Goal: Task Accomplishment & Management: Complete application form

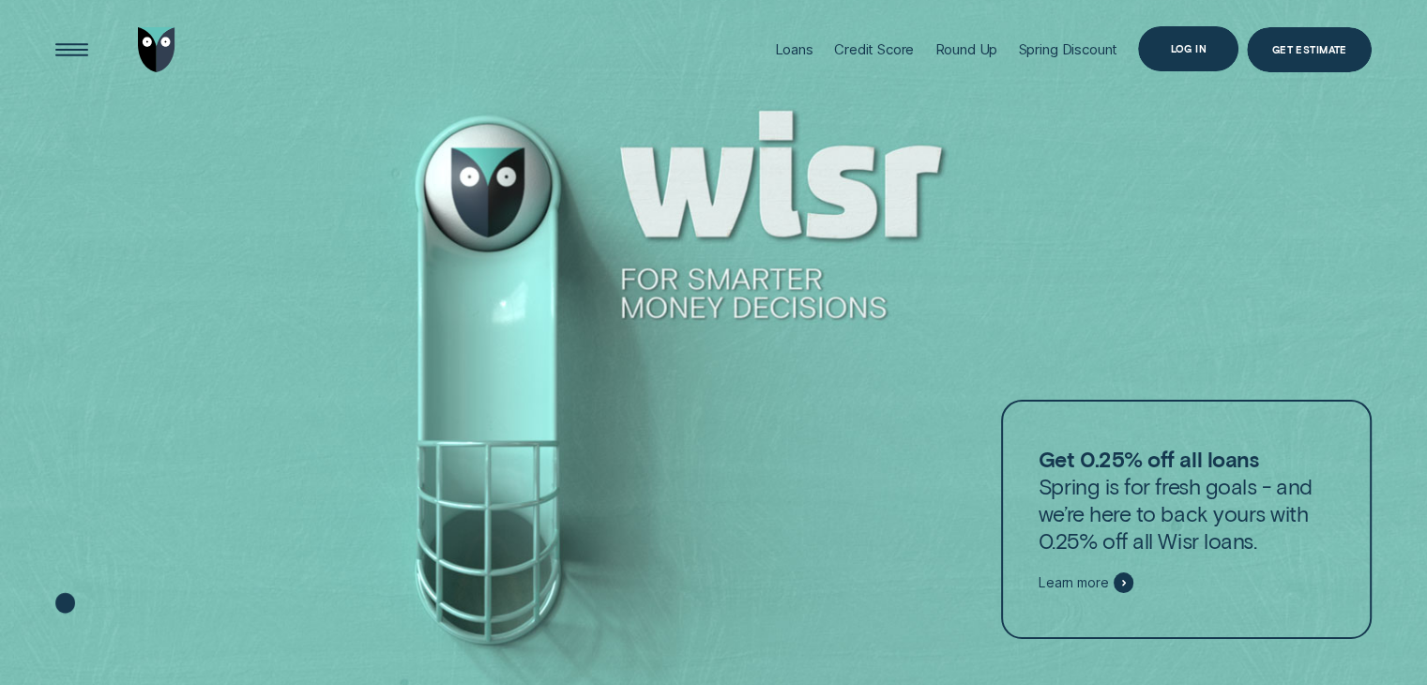
click at [1197, 44] on div "Log in" at bounding box center [1188, 48] width 37 height 8
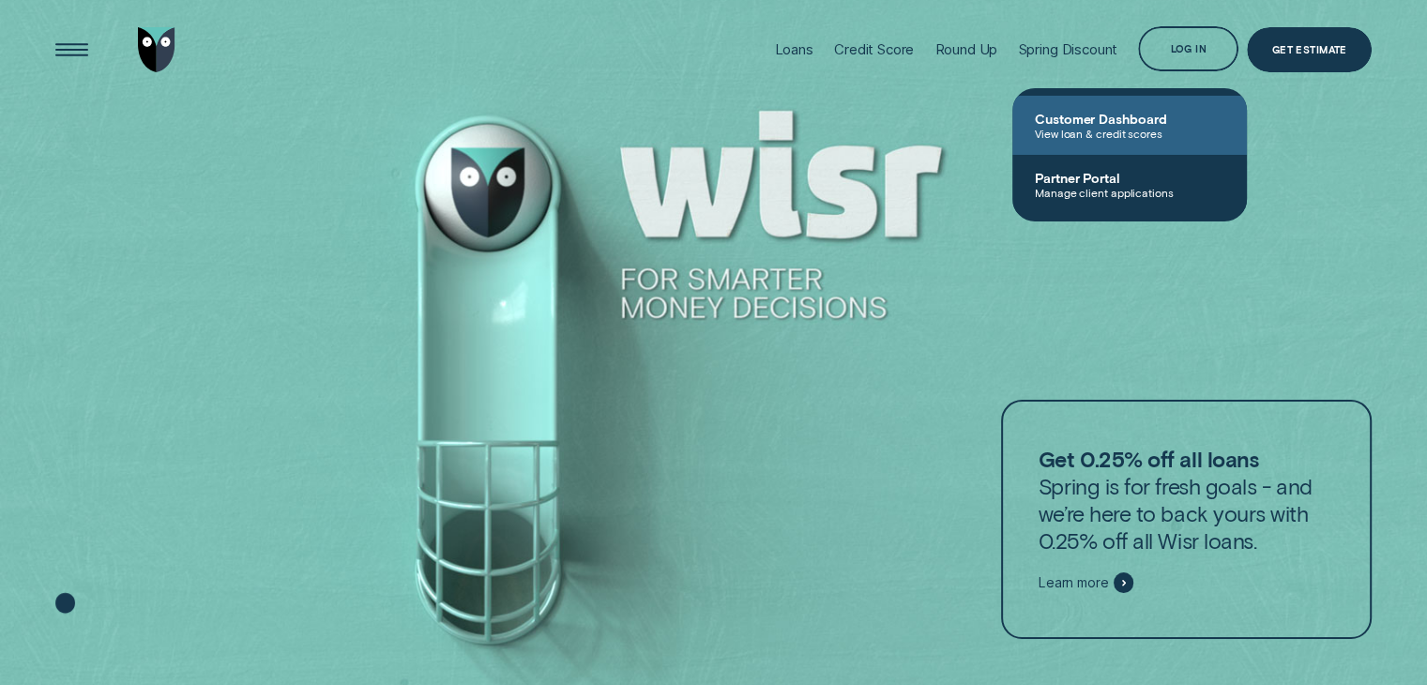
click at [1085, 117] on span "Customer Dashboard" at bounding box center [1130, 119] width 190 height 16
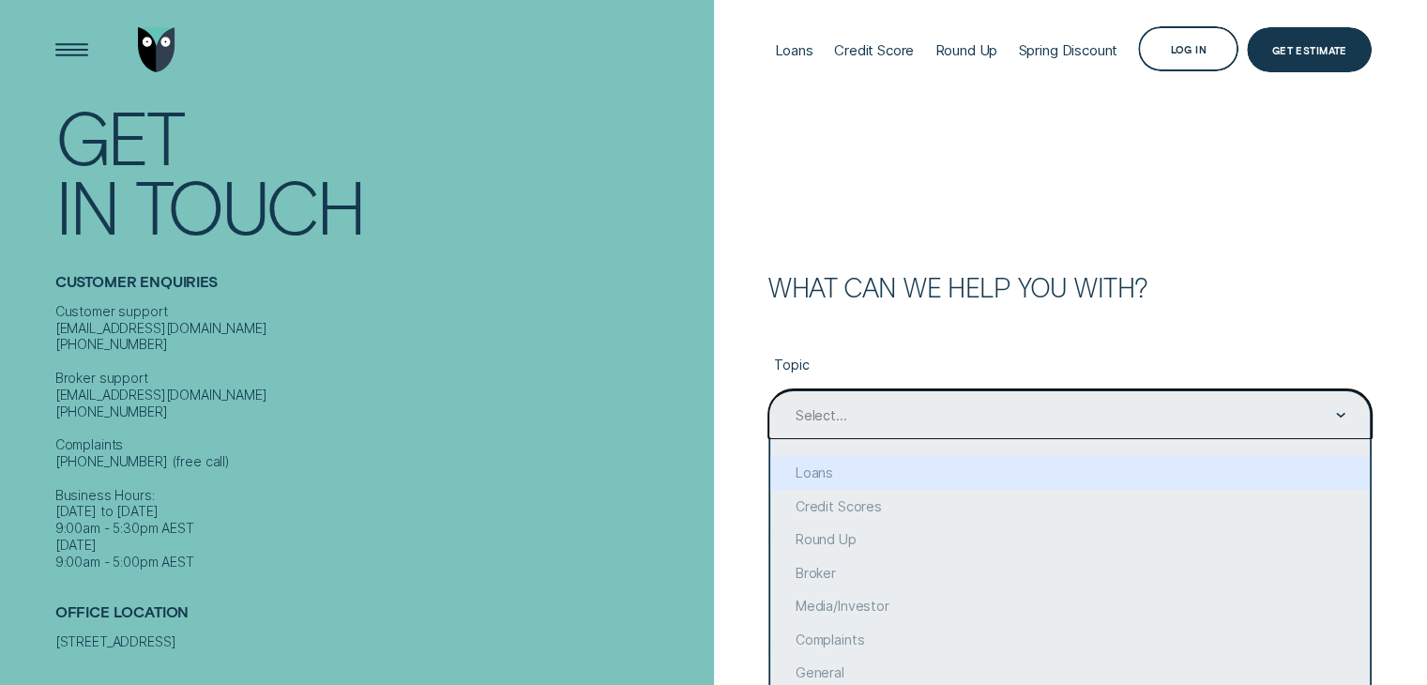
click at [810, 436] on div "option Loans focused, 2 of 10. 10 results available. Use Up and Down to choose …" at bounding box center [1070, 414] width 603 height 50
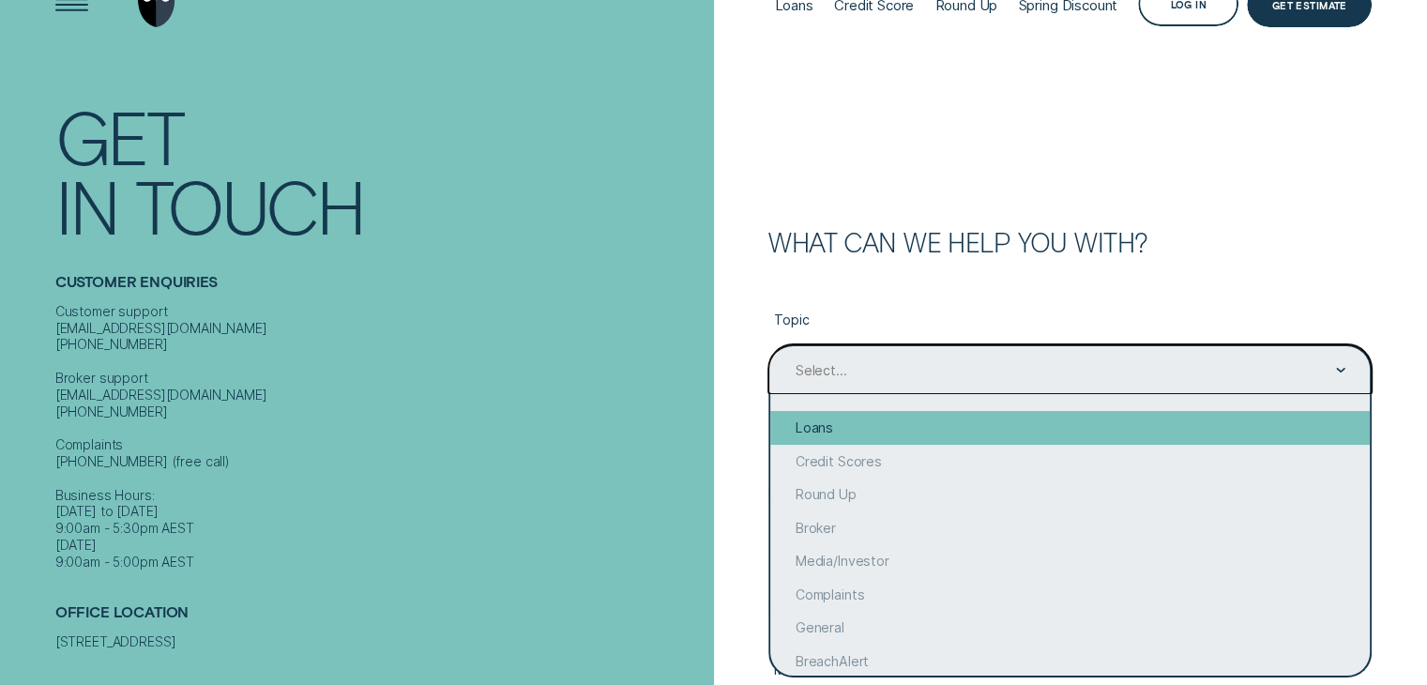
click at [823, 432] on div "Loans" at bounding box center [1071, 428] width 600 height 34
type input "Loans"
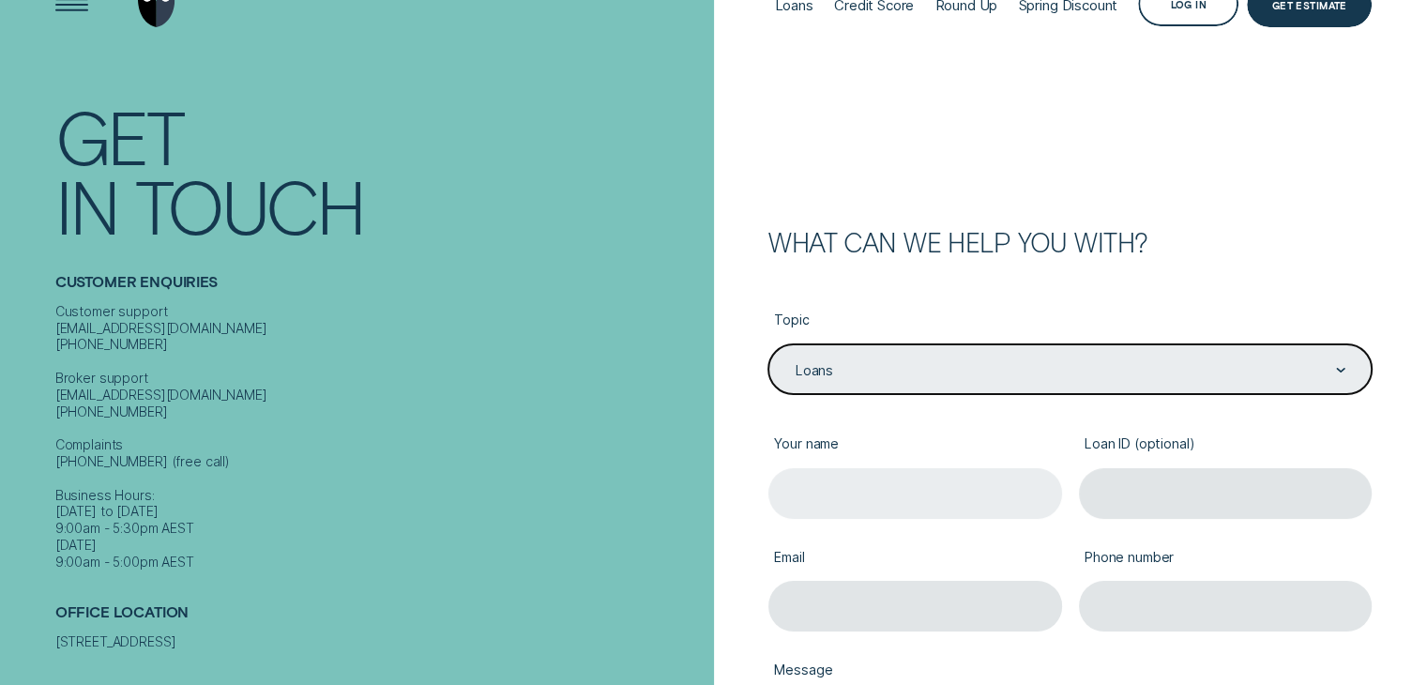
click at [817, 478] on input "Your name" at bounding box center [916, 493] width 294 height 50
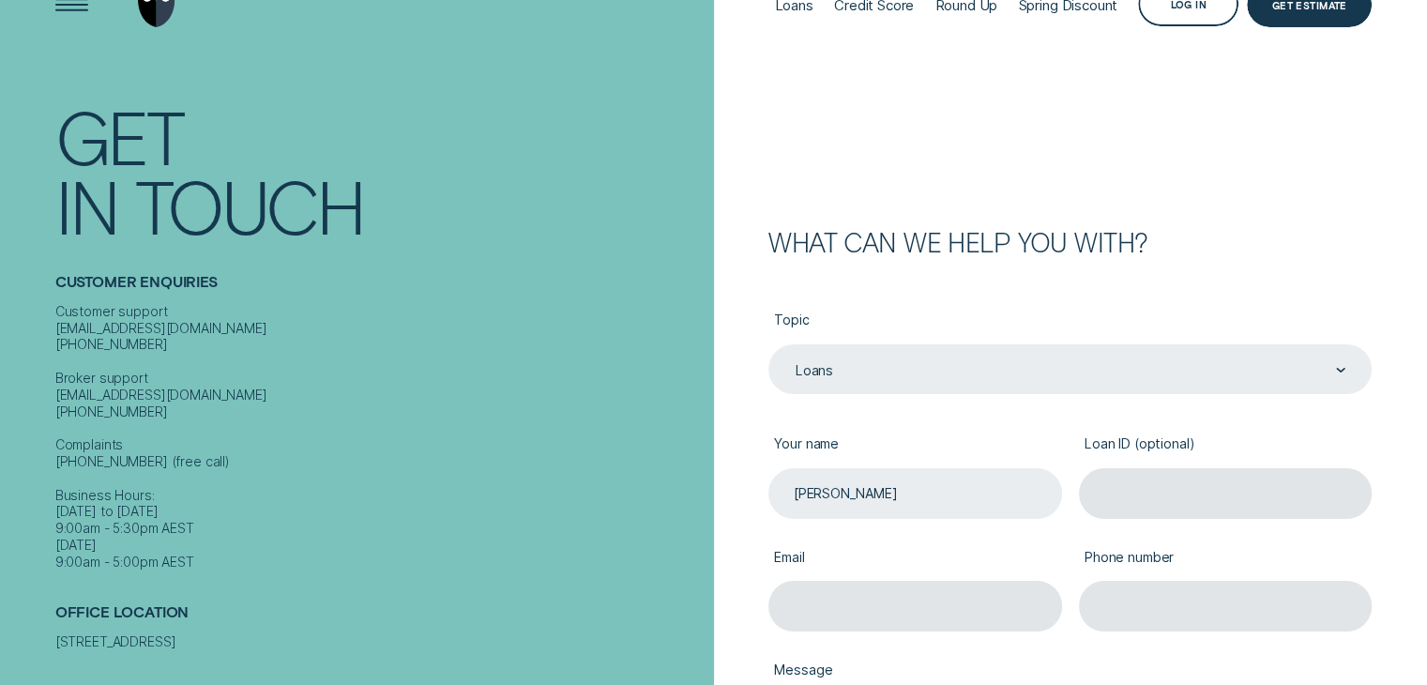
type input "Ethan"
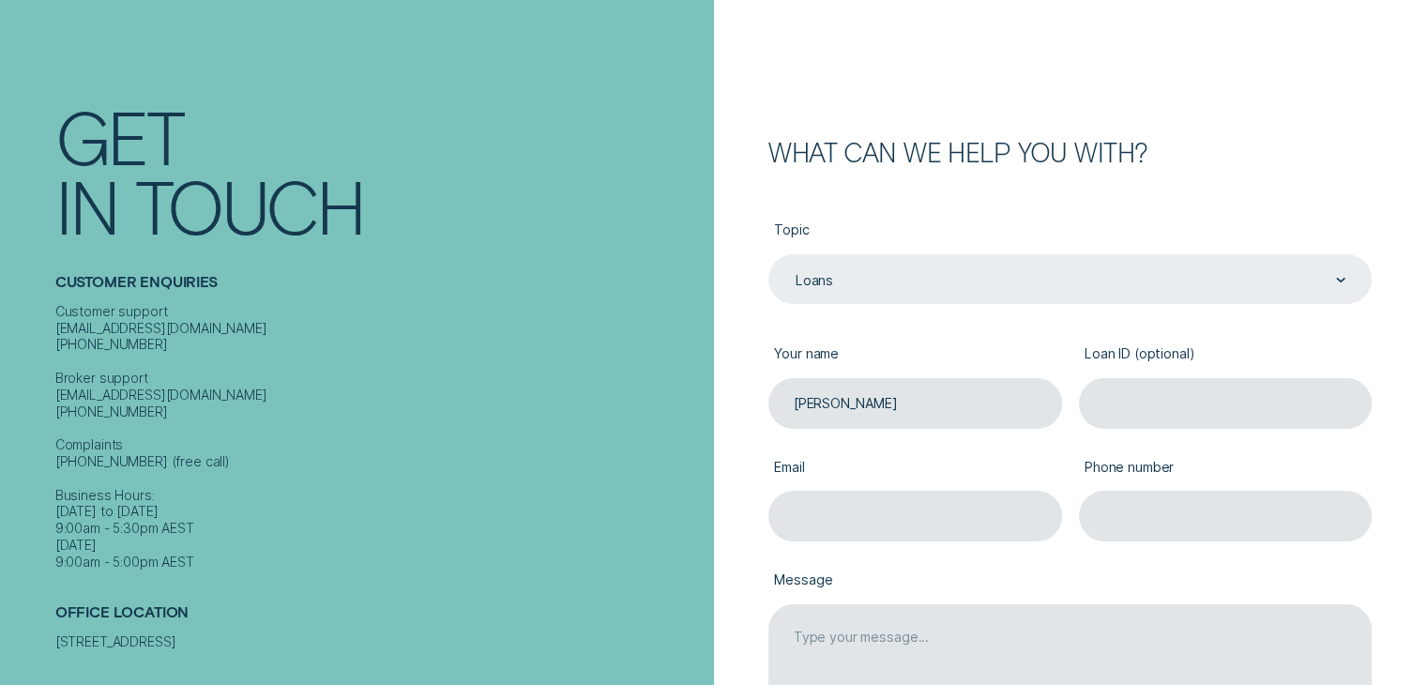
scroll to position [188, 0]
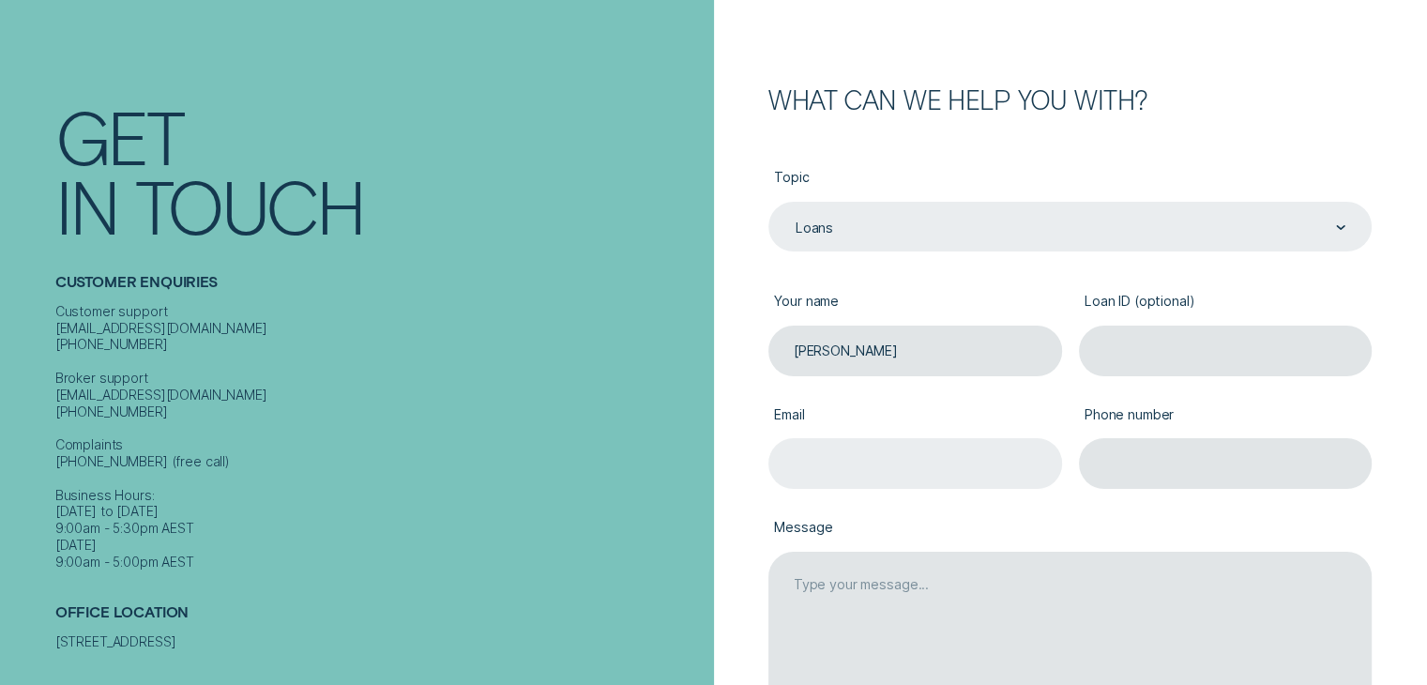
click at [999, 453] on input "Email" at bounding box center [916, 463] width 294 height 50
type input "courtidise@gmail.com"
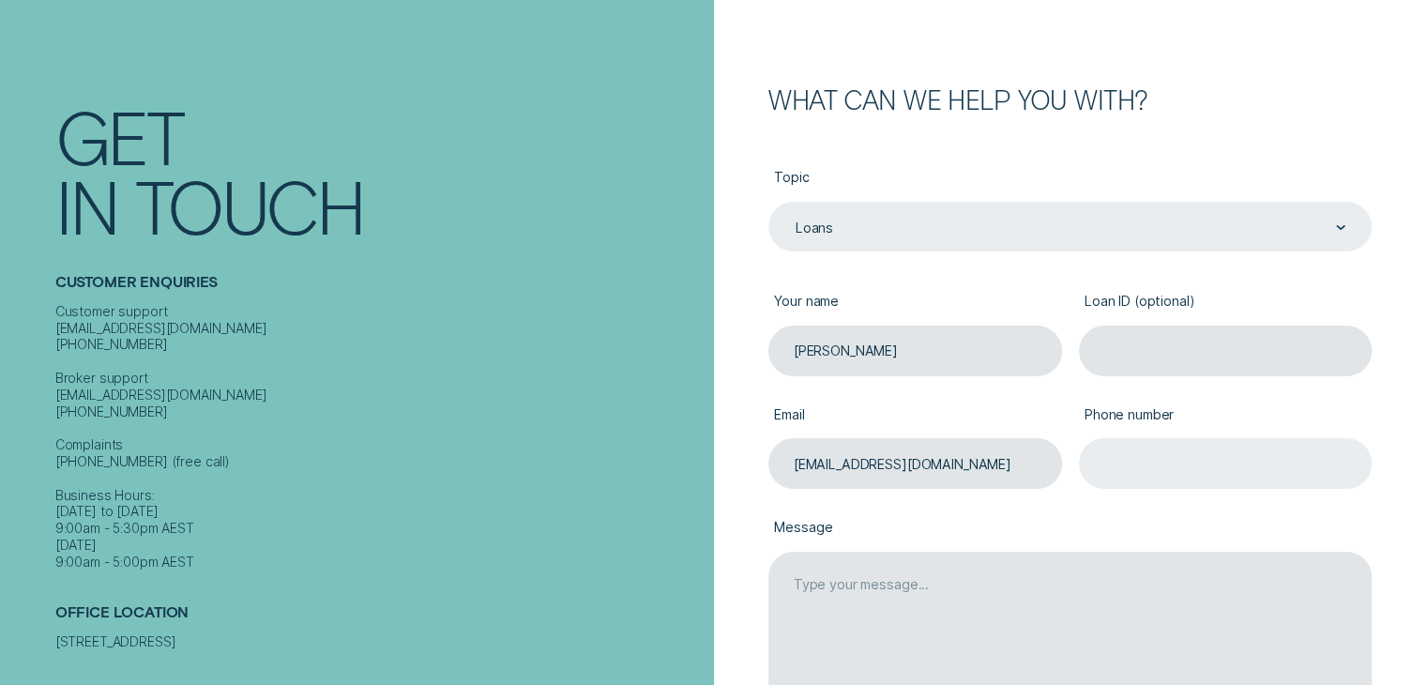
click at [1111, 459] on input "Phone number" at bounding box center [1226, 463] width 294 height 50
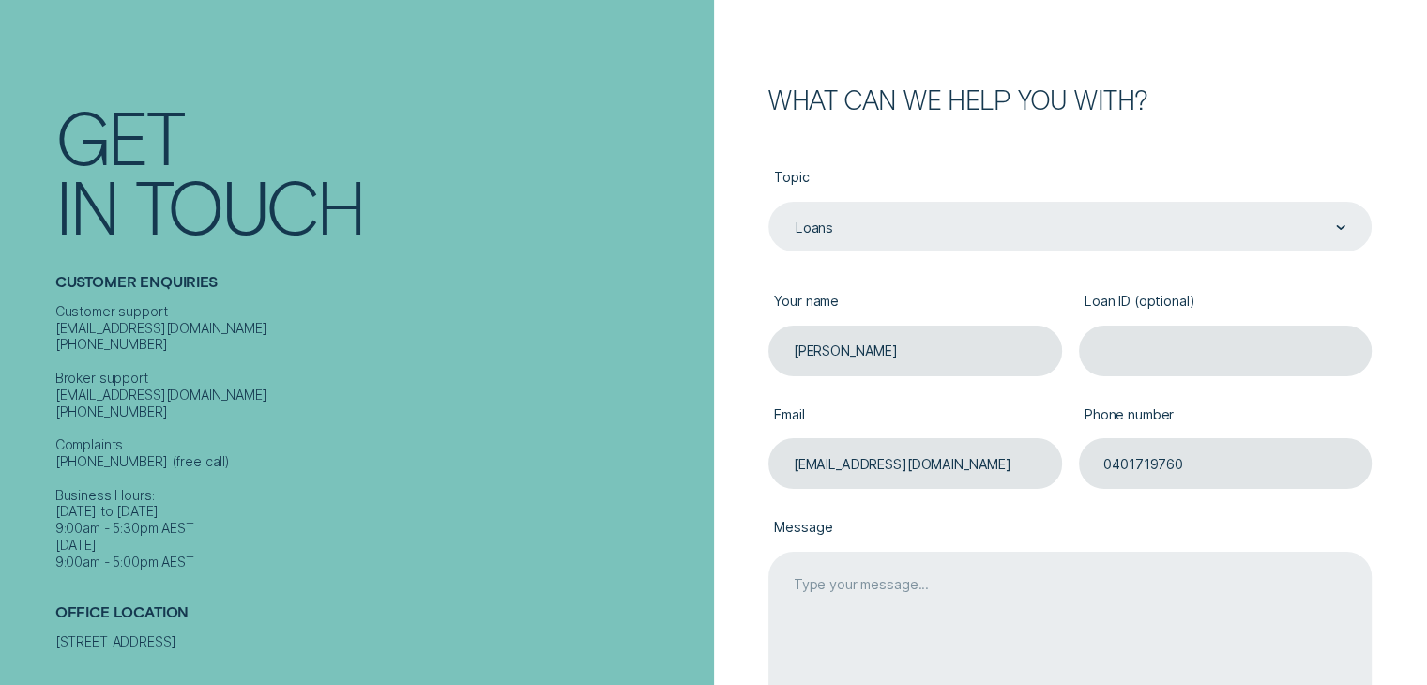
type input "0401719760"
click at [912, 580] on textarea "Message" at bounding box center [1070, 632] width 603 height 160
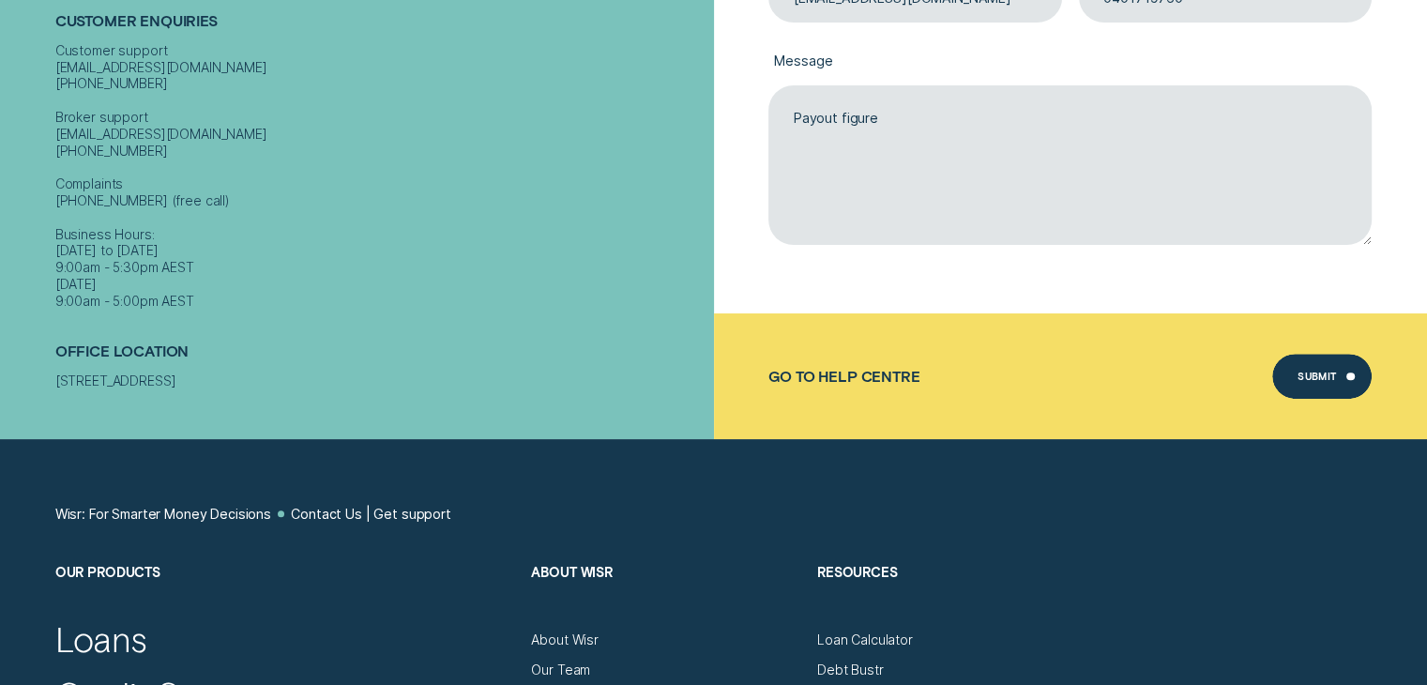
scroll to position [657, 0]
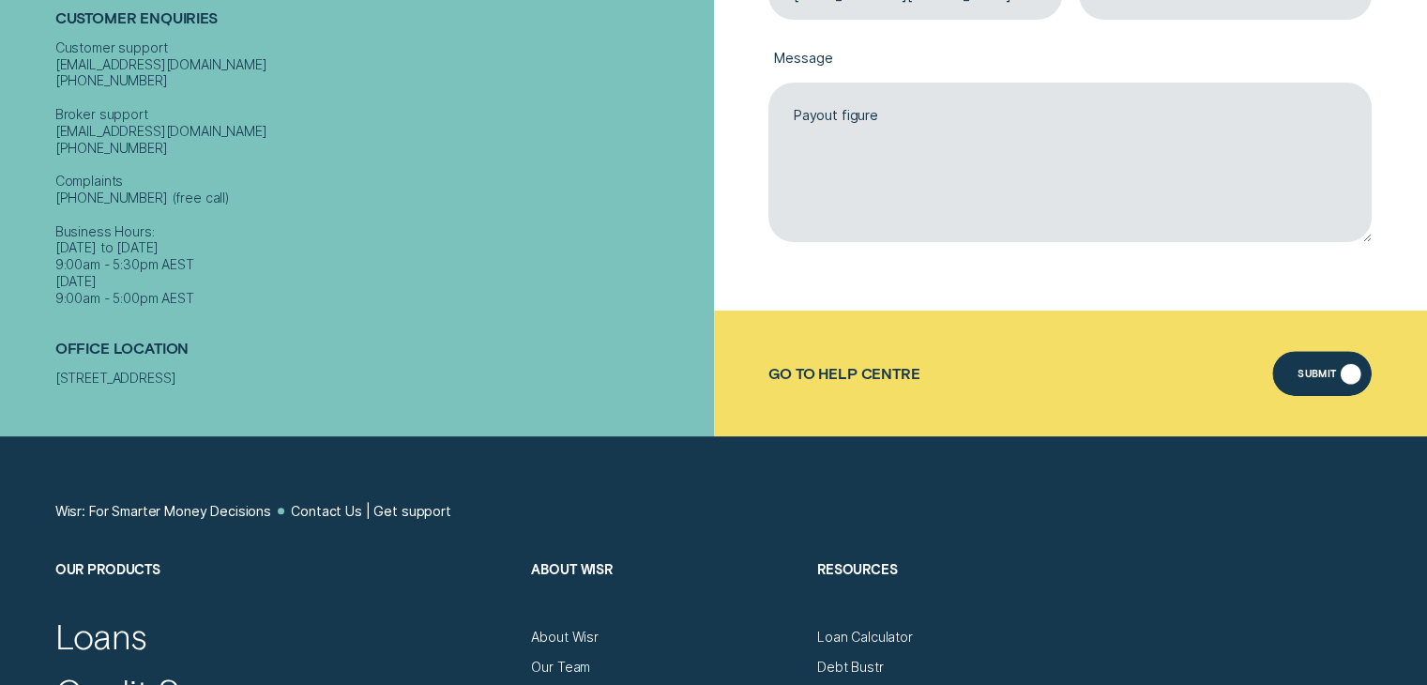
type textarea "Payout figure"
click at [1318, 369] on div "Submit" at bounding box center [1323, 373] width 100 height 45
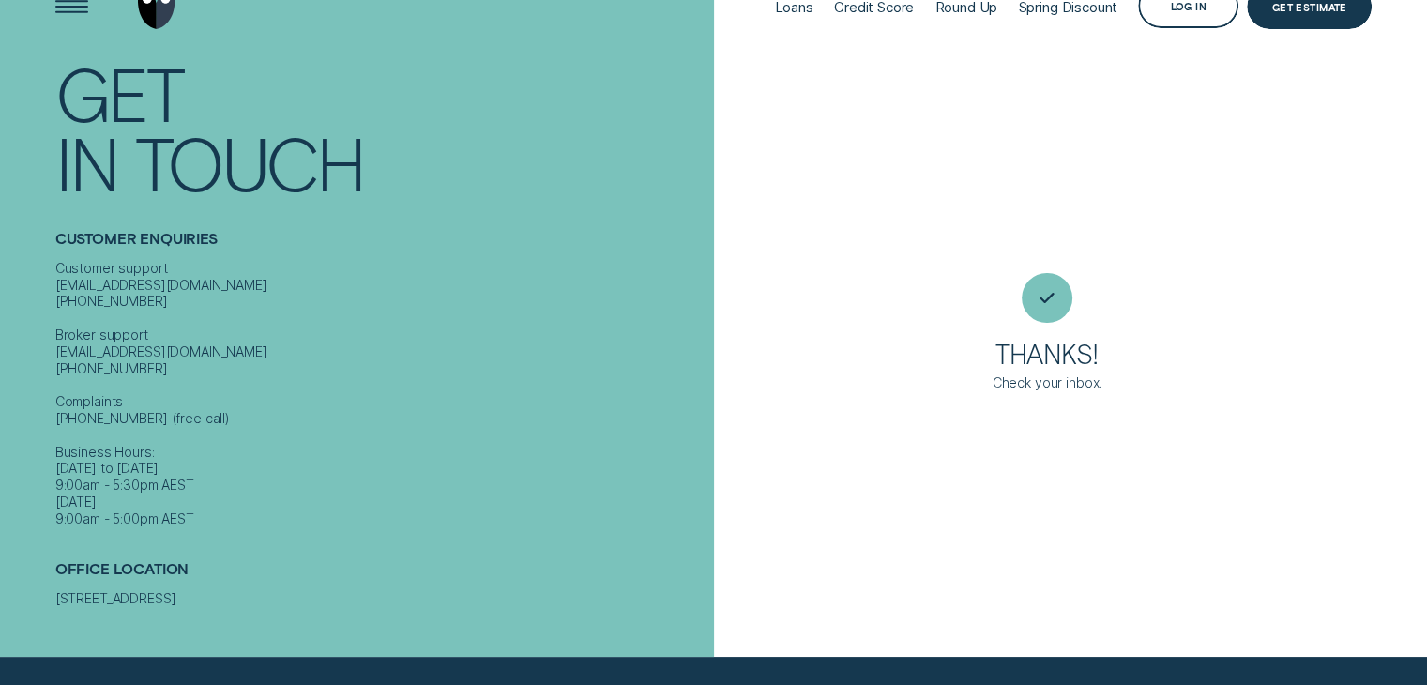
scroll to position [15, 0]
